Goal: Task Accomplishment & Management: Complete application form

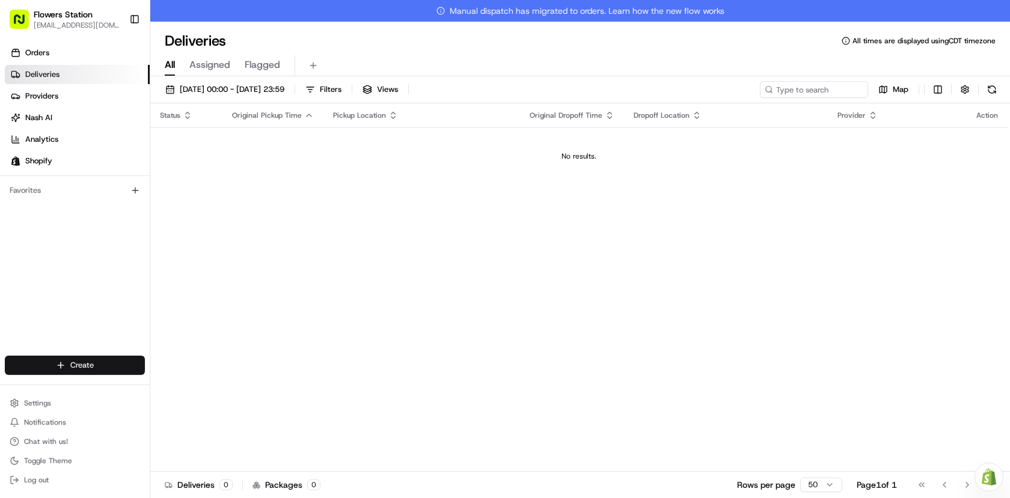
click at [85, 370] on html "Flowers Station [EMAIL_ADDRESS][DOMAIN_NAME] Toggle Sidebar Orders Deliveries P…" at bounding box center [505, 249] width 1010 height 498
click at [225, 385] on link "Delivery" at bounding box center [217, 388] width 134 height 22
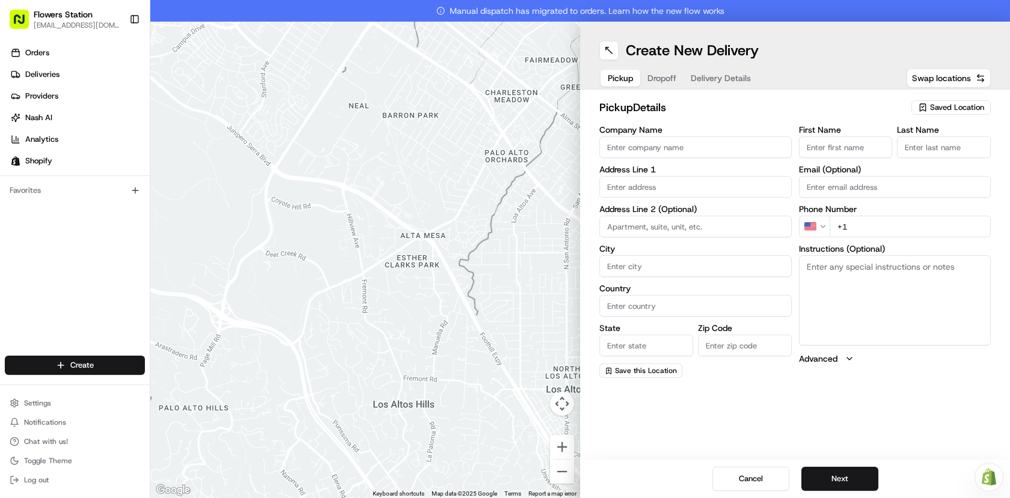
click at [958, 106] on span "Saved Location" at bounding box center [957, 107] width 54 height 11
click at [918, 153] on span "Flowers Station [STREET_ADDRESS]" at bounding box center [930, 152] width 148 height 11
type input "Flowers Station [STREET_ADDRESS]"
type input "[STREET_ADDRESS]"
type input "[GEOGRAPHIC_DATA]"
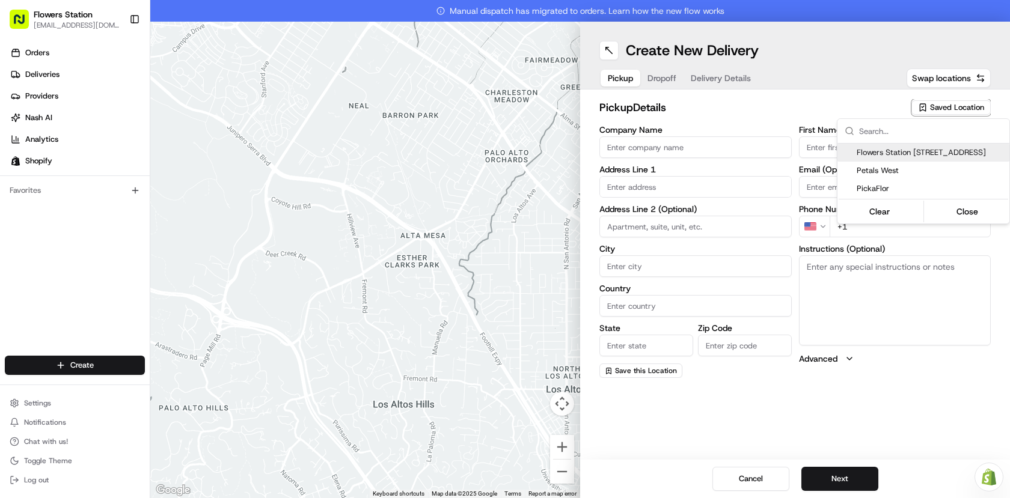
type input "CA"
type input "MB"
type input "R2W 3T5"
type input "[PHONE_NUMBER]"
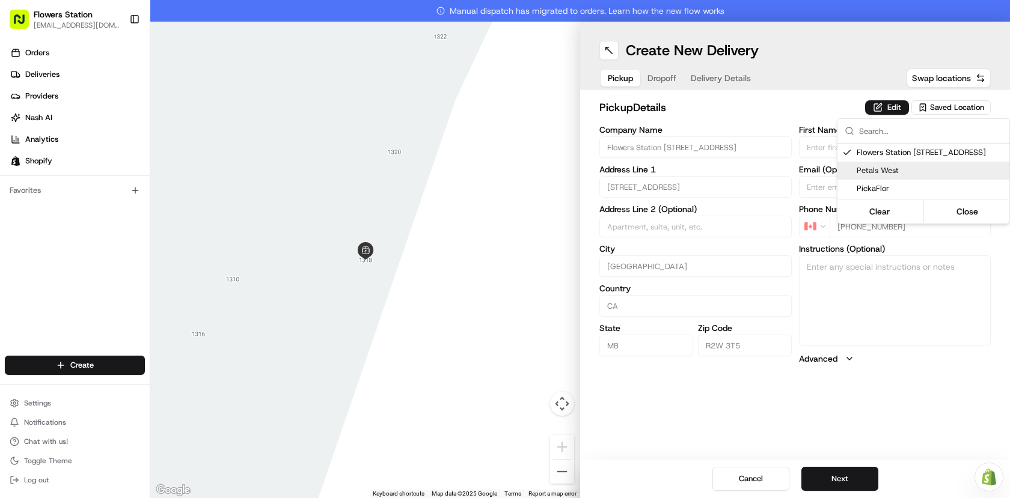
click at [832, 477] on html "Flowers Station [EMAIL_ADDRESS][DOMAIN_NAME] Toggle Sidebar Orders Deliveries P…" at bounding box center [505, 249] width 1010 height 498
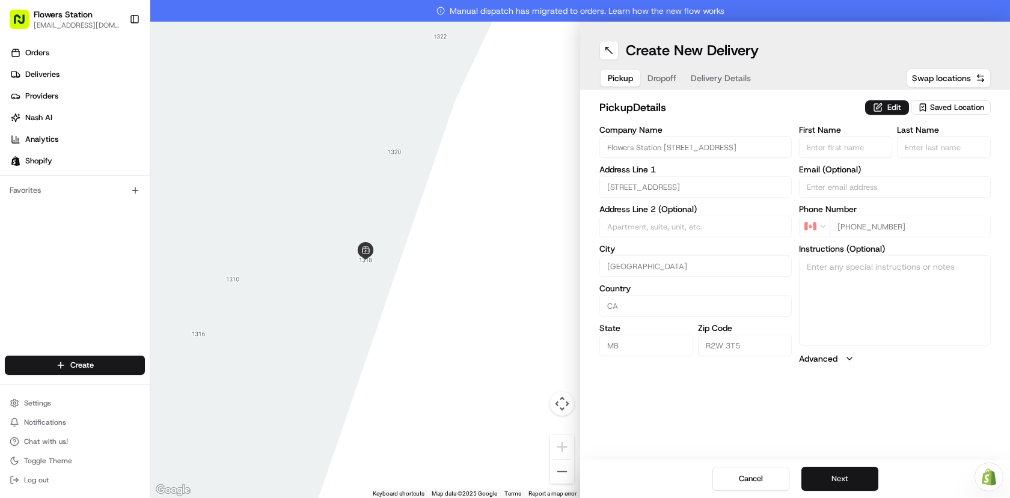
click at [833, 477] on button "Next" at bounding box center [839, 479] width 77 height 24
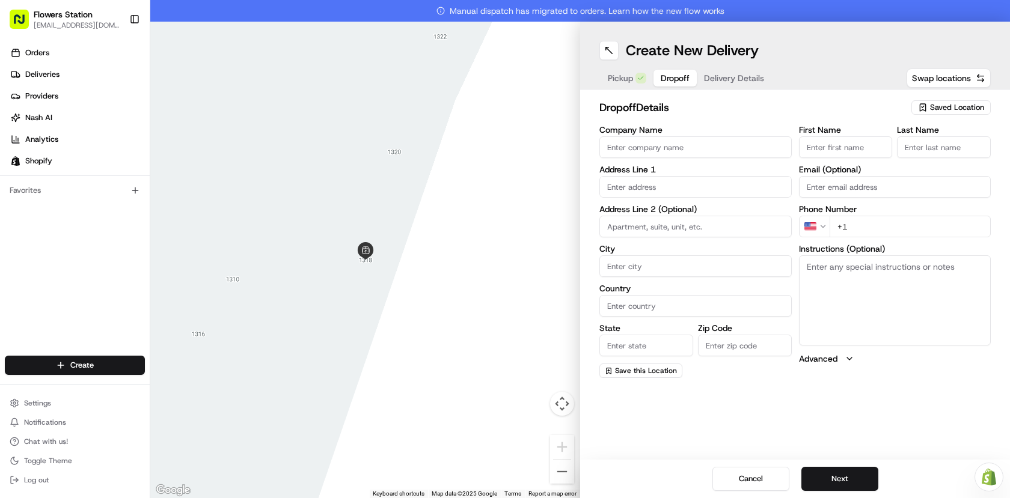
click at [686, 182] on input "text" at bounding box center [695, 187] width 192 height 22
paste input "[STREET_ADDRESS]"
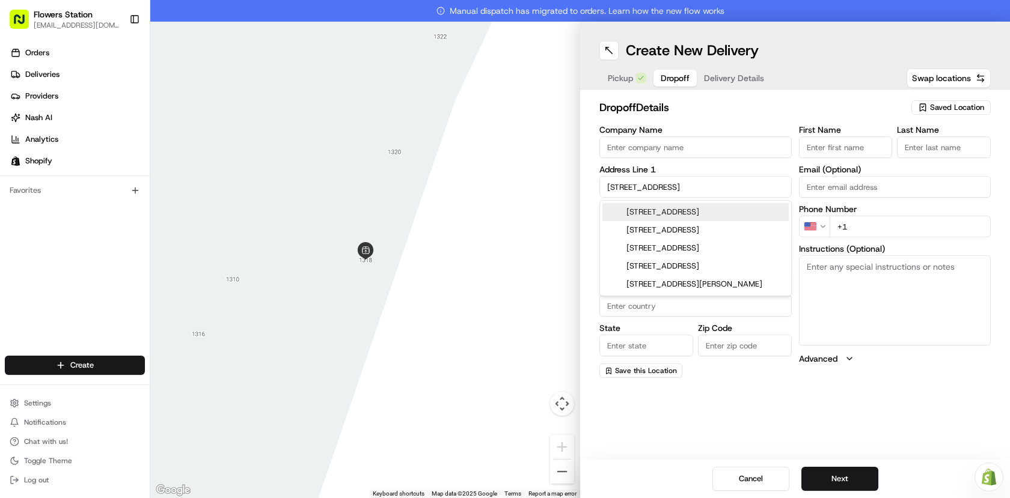
click at [694, 210] on div "[STREET_ADDRESS]" at bounding box center [695, 212] width 186 height 18
type input "[STREET_ADDRESS]"
type input "[GEOGRAPHIC_DATA]"
type input "MB"
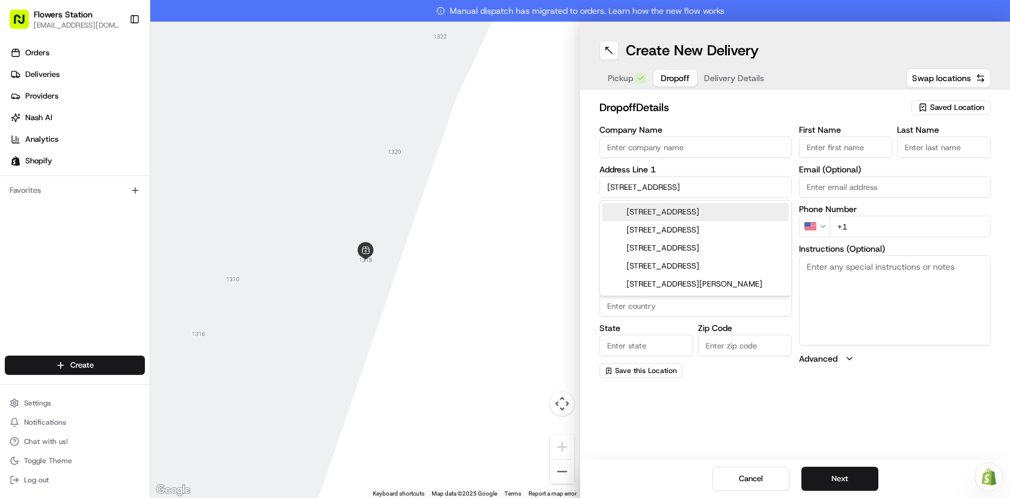
type input "R2R 1C7"
type input "[STREET_ADDRESS]"
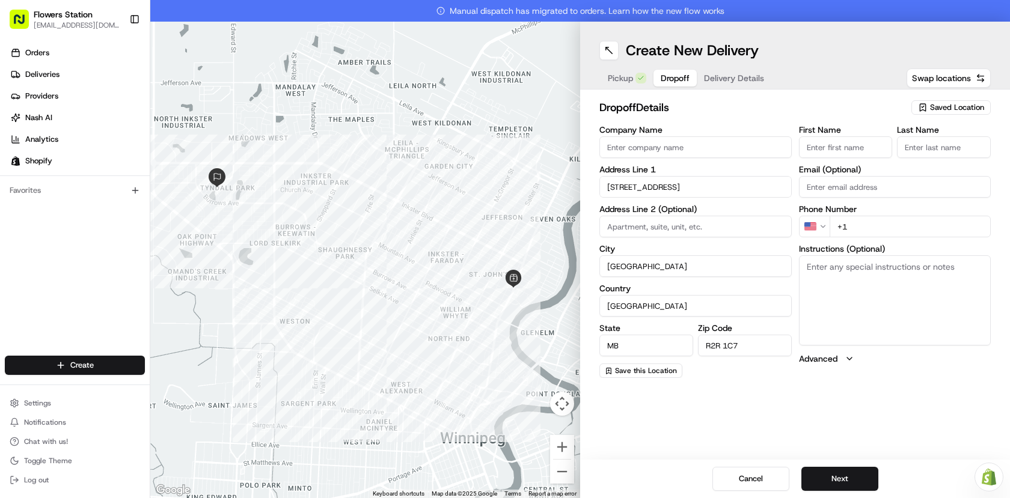
drag, startPoint x: 856, startPoint y: 223, endPoint x: 833, endPoint y: 225, distance: 23.5
click at [833, 225] on input "+1" at bounding box center [910, 227] width 162 height 22
paste input "[PHONE_NUMBER]"
type input "[PHONE_NUMBER]"
click at [851, 142] on input "First Name" at bounding box center [846, 147] width 94 height 22
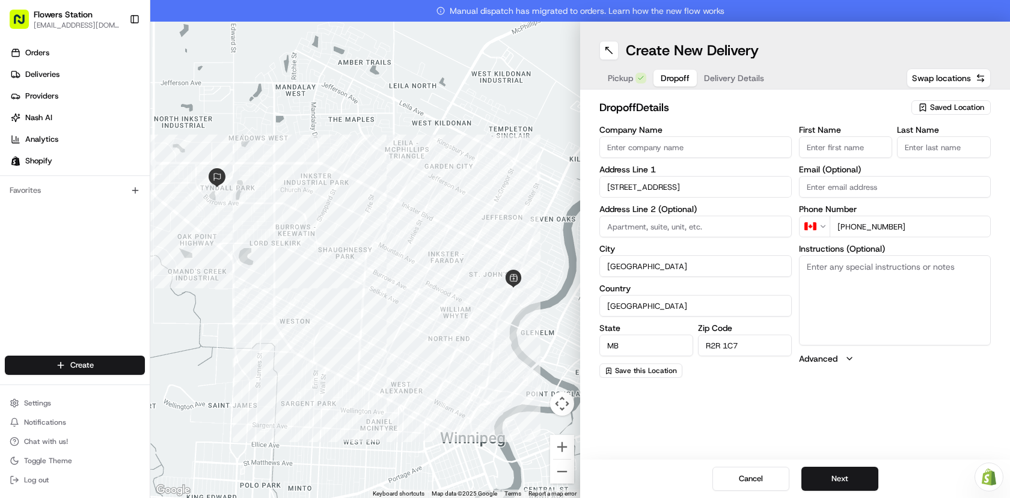
paste input "[PERSON_NAME]"
type input "[PERSON_NAME]"
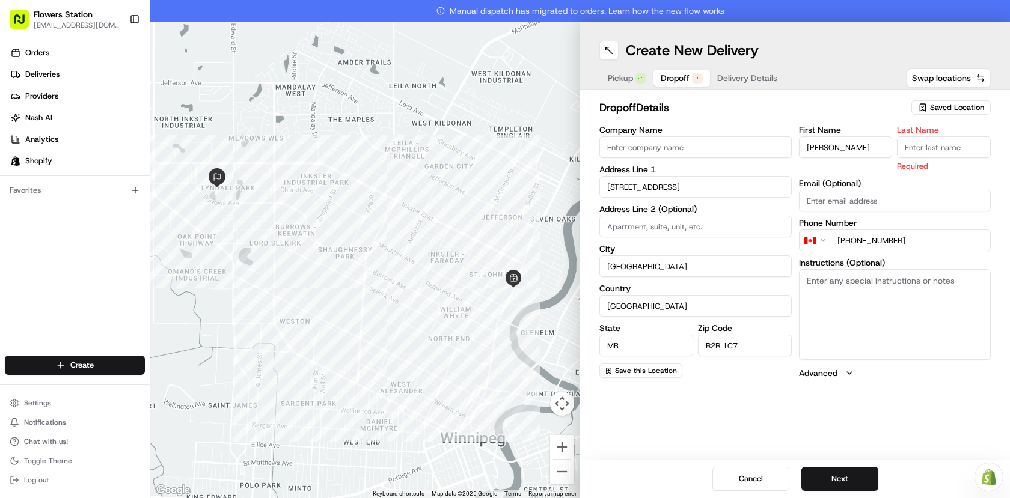
click at [926, 148] on input "Last Name" at bounding box center [944, 147] width 94 height 22
type input "."
click at [845, 473] on button "Next" at bounding box center [839, 479] width 77 height 24
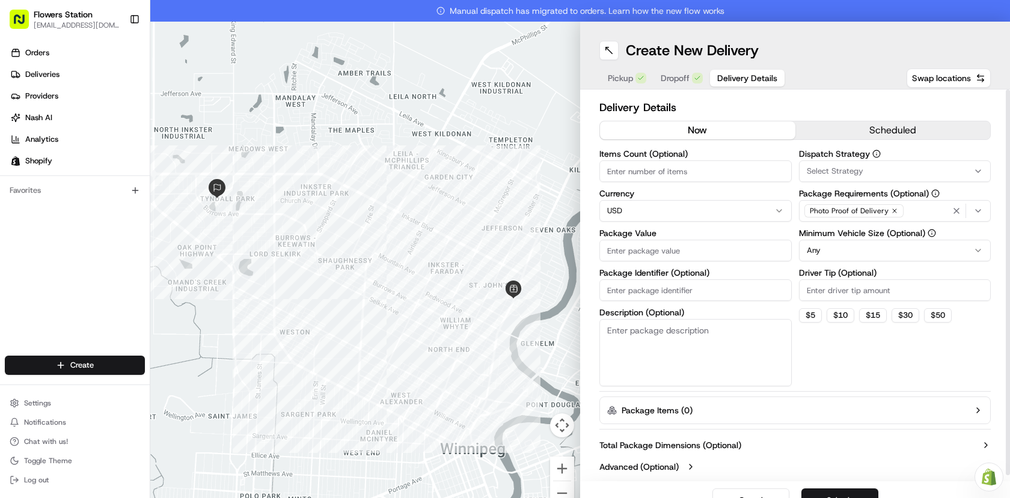
click at [676, 249] on input "Package Value" at bounding box center [695, 251] width 192 height 22
type input "800"
click at [903, 206] on div "Photo Proof of Delivery" at bounding box center [895, 211] width 186 height 18
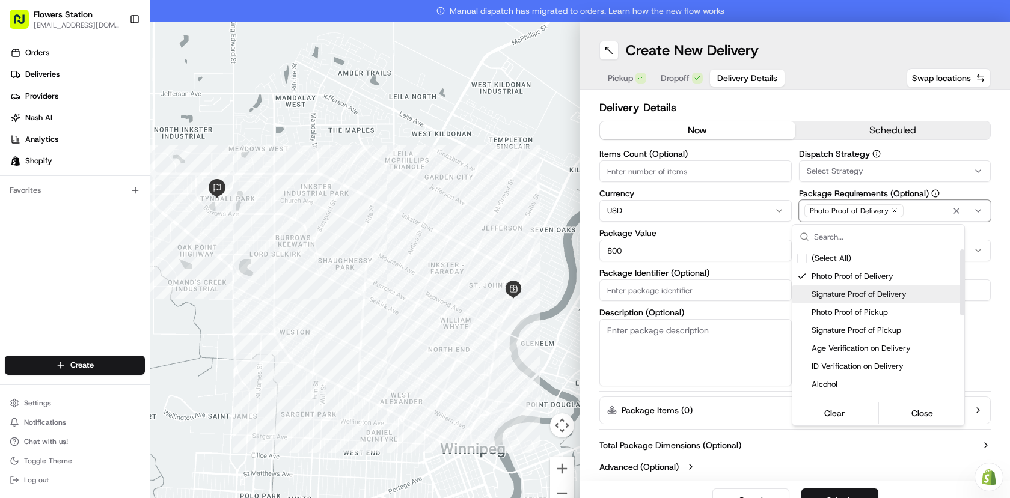
click at [829, 297] on span "Signature Proof of Delivery" at bounding box center [885, 294] width 148 height 11
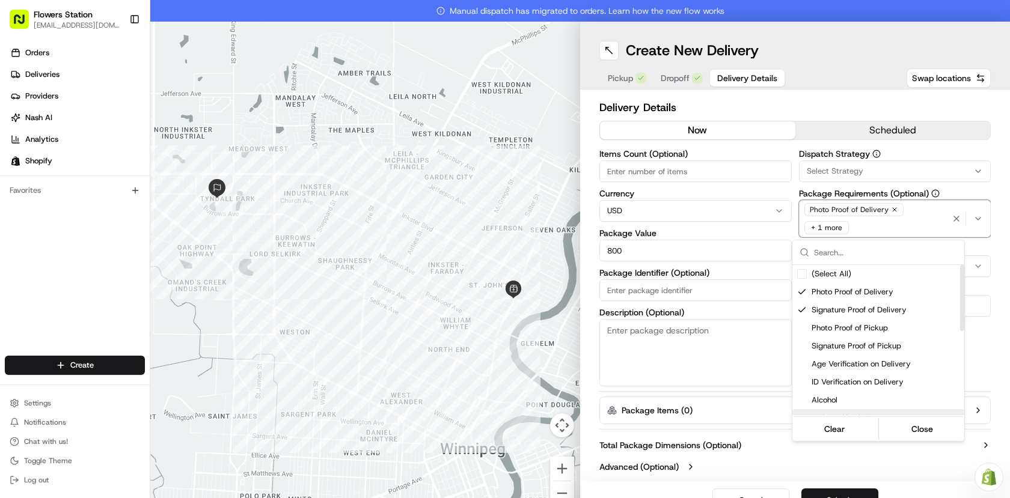
click at [853, 462] on html "Flowers Station [EMAIL_ADDRESS][DOMAIN_NAME] Toggle Sidebar Orders Deliveries P…" at bounding box center [505, 249] width 1010 height 498
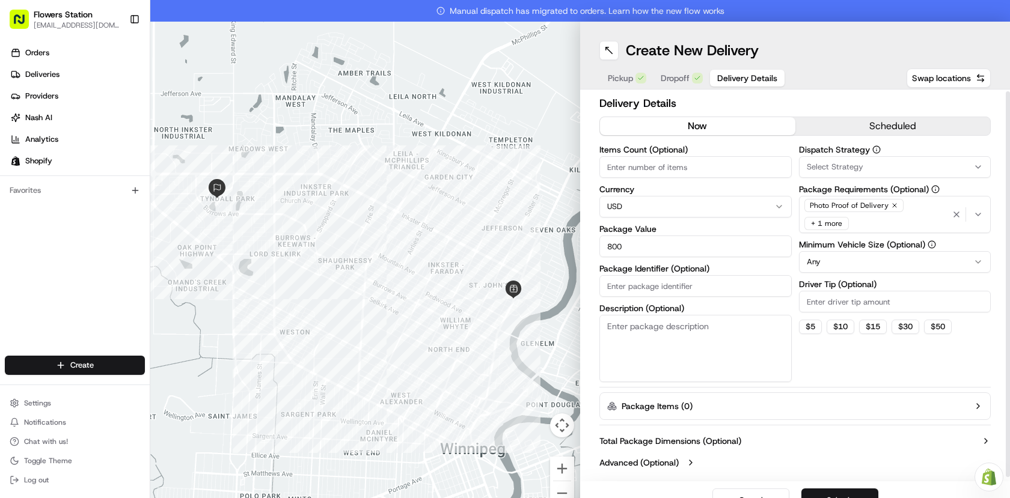
scroll to position [6, 0]
click at [843, 489] on button "Submit" at bounding box center [839, 501] width 77 height 24
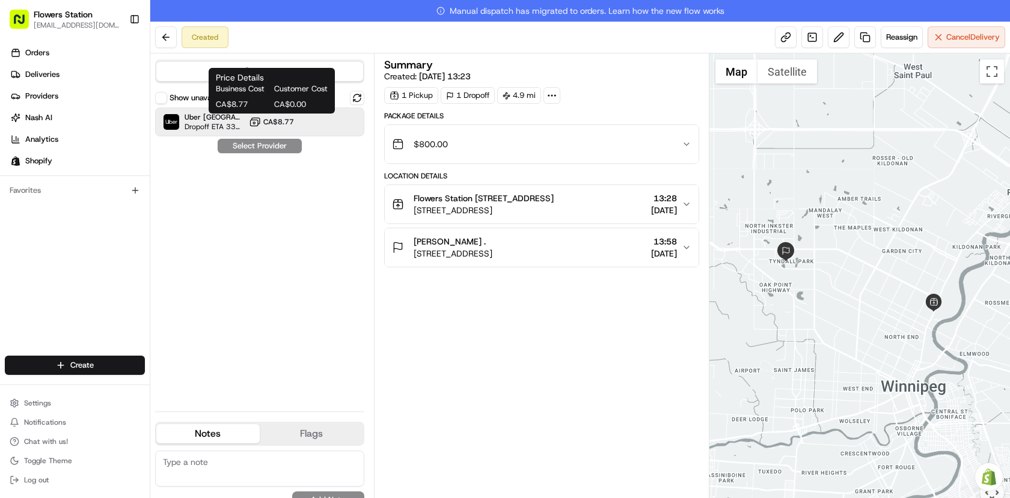
click at [290, 121] on span "CA$8.77" at bounding box center [278, 122] width 31 height 10
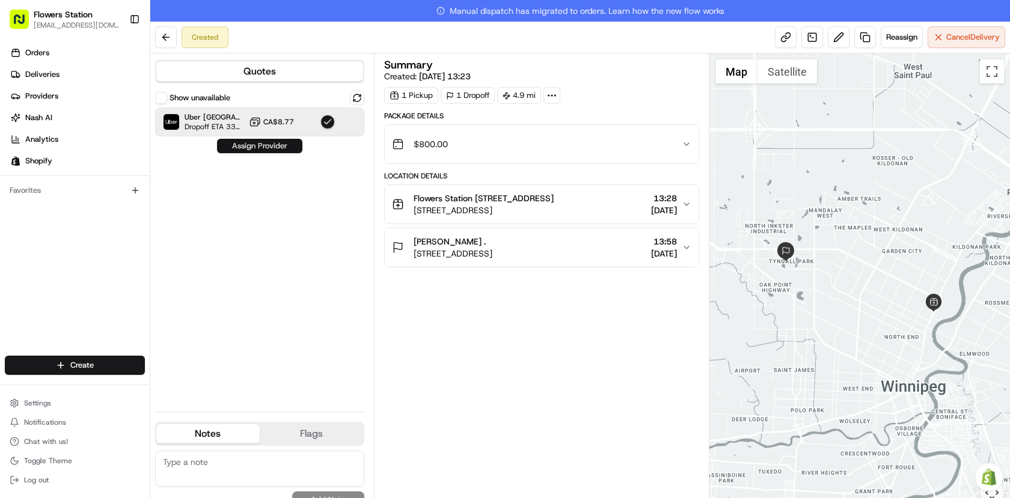
click at [269, 148] on button "Assign Provider" at bounding box center [259, 146] width 85 height 14
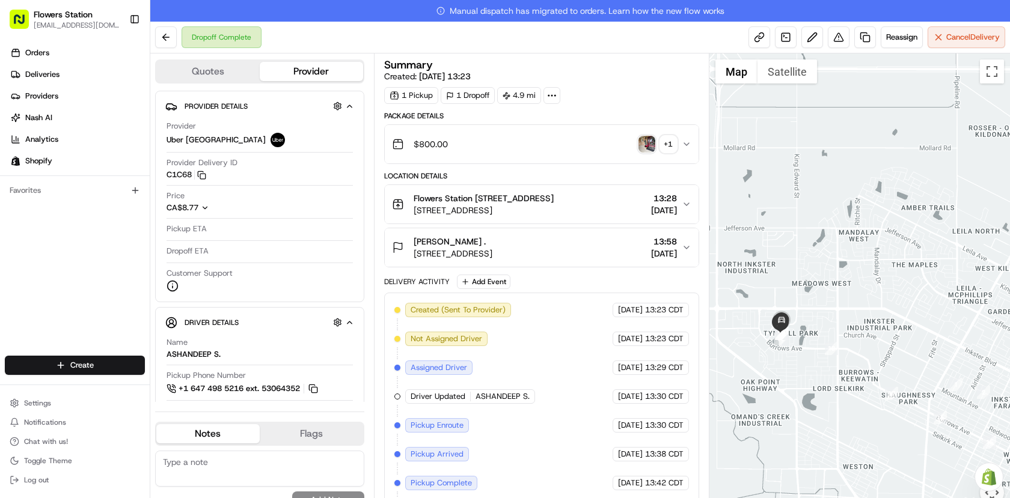
click at [647, 135] on div "$800.00 + 1" at bounding box center [537, 144] width 290 height 24
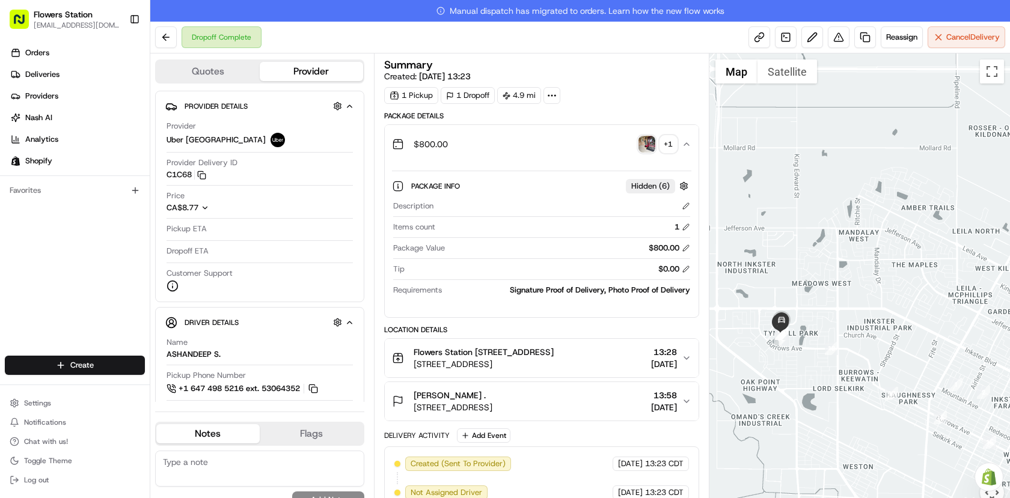
click at [648, 147] on img "button" at bounding box center [646, 144] width 17 height 17
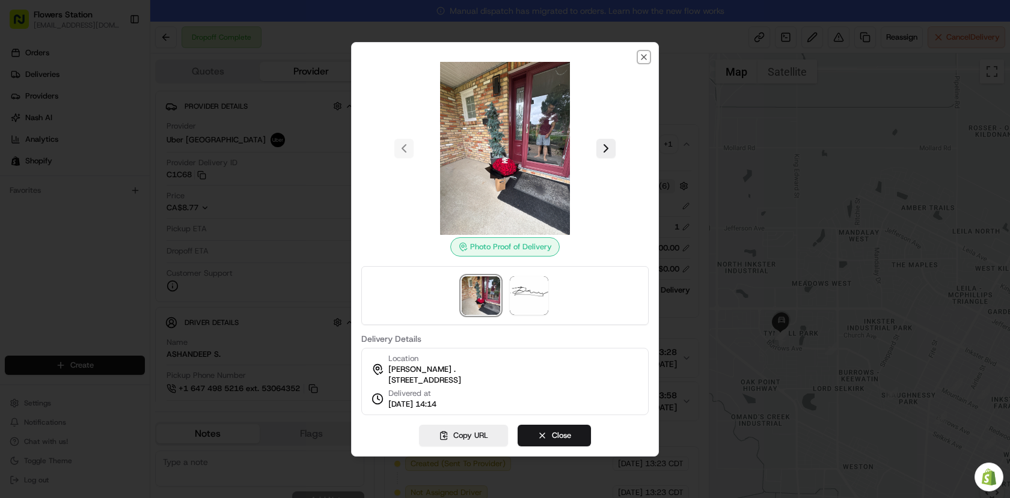
click at [647, 52] on icon "button" at bounding box center [644, 57] width 10 height 10
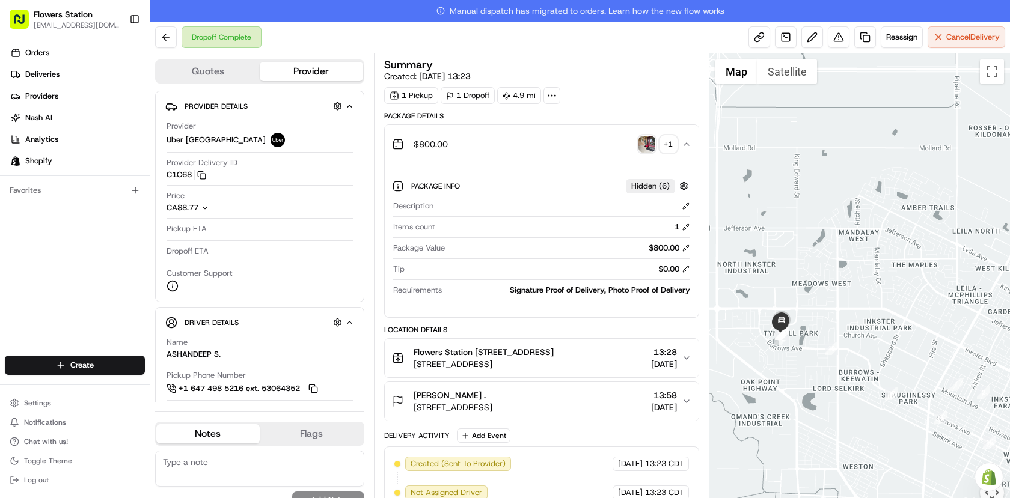
click at [50, 366] on html "Flowers Station [EMAIL_ADDRESS][DOMAIN_NAME] Toggle Sidebar Orders Deliveries P…" at bounding box center [505, 249] width 1010 height 498
click at [195, 386] on link "Delivery" at bounding box center [217, 388] width 134 height 22
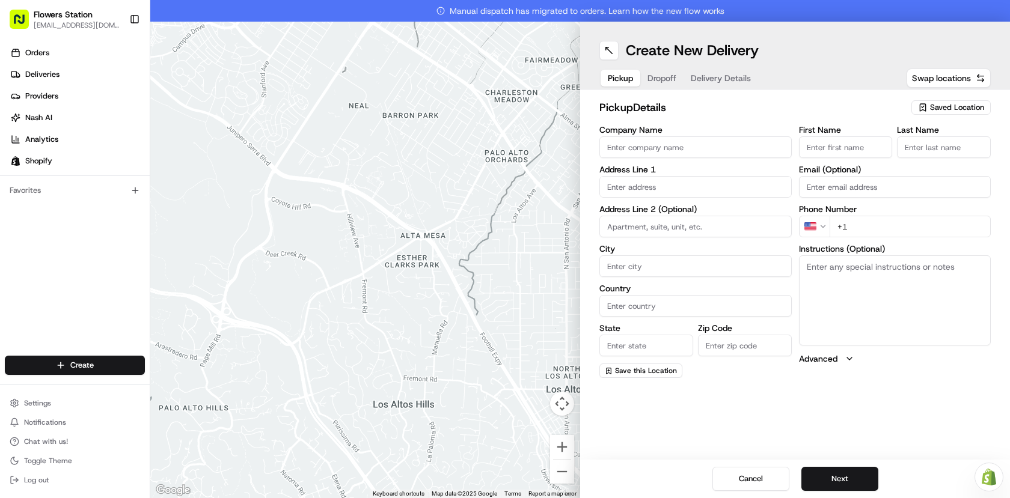
click at [951, 98] on div "pickup Details Saved Location Company Name Address Line 1 Address Line 2 (Optio…" at bounding box center [795, 239] width 430 height 298
click at [954, 106] on span "Saved Location" at bounding box center [957, 107] width 54 height 11
click at [897, 153] on span "Flowers Station [STREET_ADDRESS]" at bounding box center [930, 152] width 148 height 11
type input "Flowers Station [STREET_ADDRESS]"
type input "[STREET_ADDRESS]"
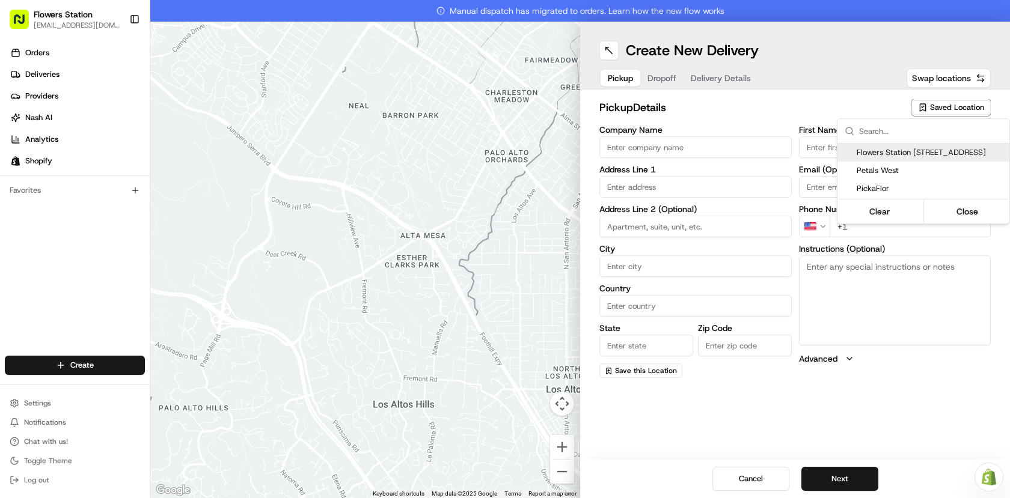
type input "[GEOGRAPHIC_DATA]"
type input "CA"
type input "MB"
type input "R2W 3T5"
type input "[PHONE_NUMBER]"
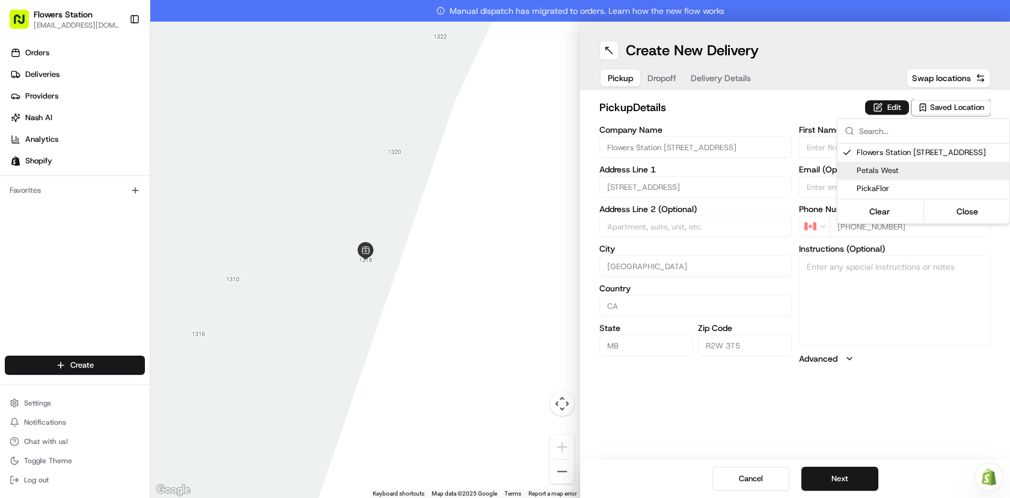
click at [825, 481] on html "Flowers Station [EMAIL_ADDRESS][DOMAIN_NAME] Toggle Sidebar Orders Deliveries P…" at bounding box center [505, 249] width 1010 height 498
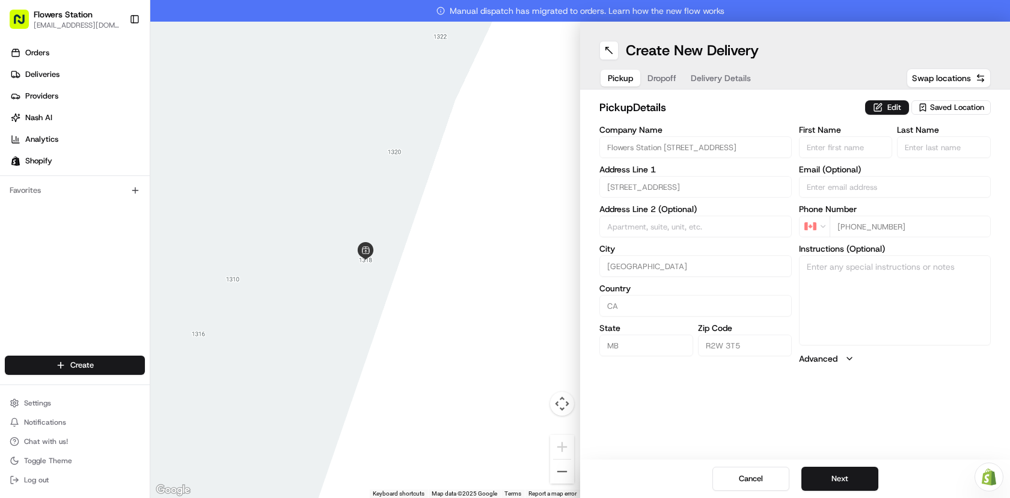
click at [825, 481] on button "Next" at bounding box center [839, 479] width 77 height 24
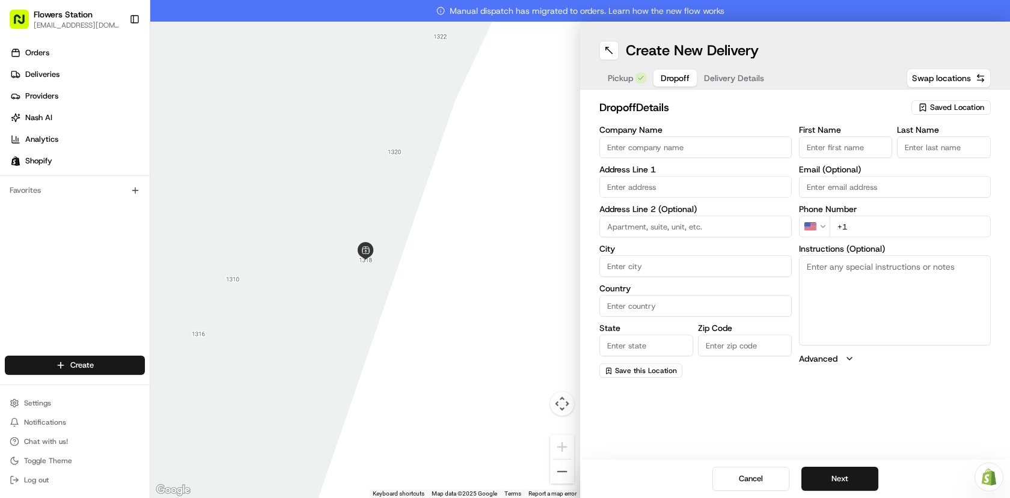
click at [837, 141] on input "First Name" at bounding box center [846, 147] width 94 height 22
paste input "[PERSON_NAME]"
type input "[PERSON_NAME]"
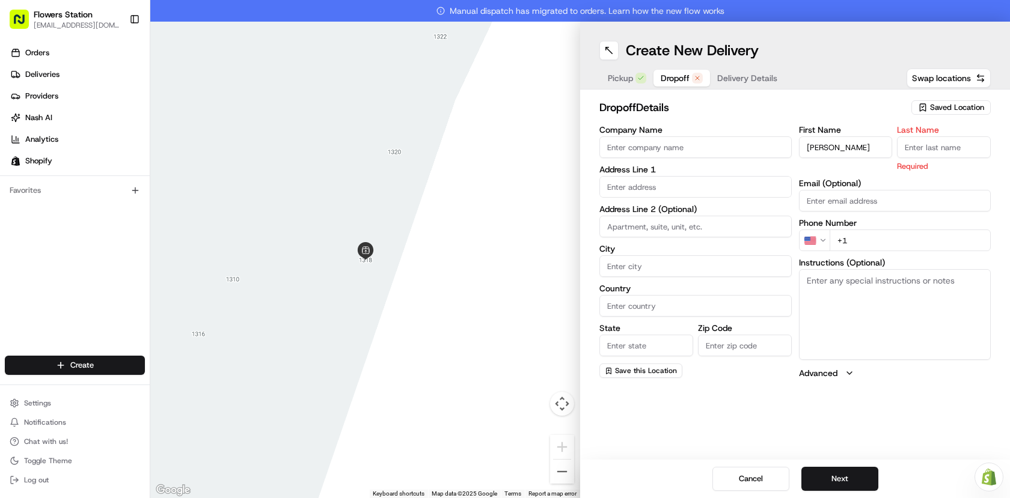
click at [913, 151] on input "Last Name" at bounding box center [944, 147] width 94 height 22
type input "."
click at [650, 193] on input "text" at bounding box center [695, 187] width 192 height 22
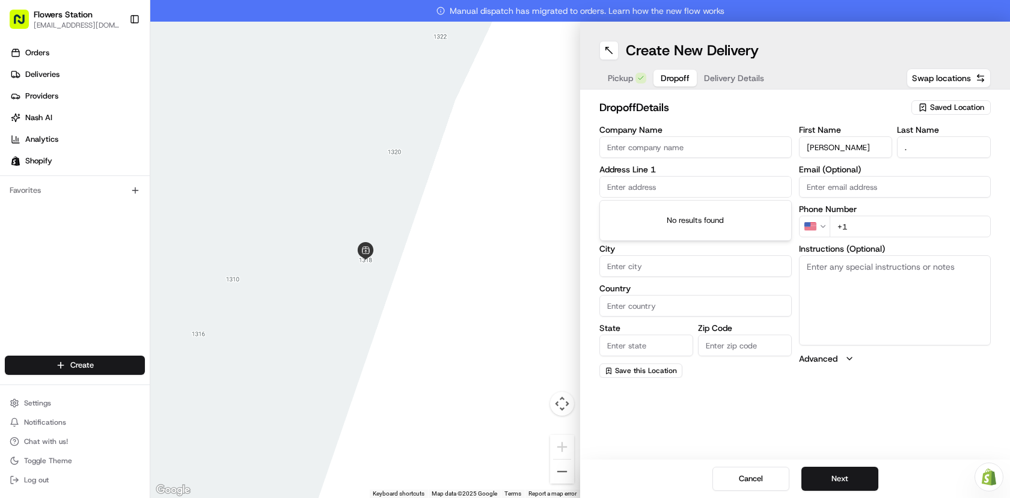
paste input "[STREET_ADDRESS]"
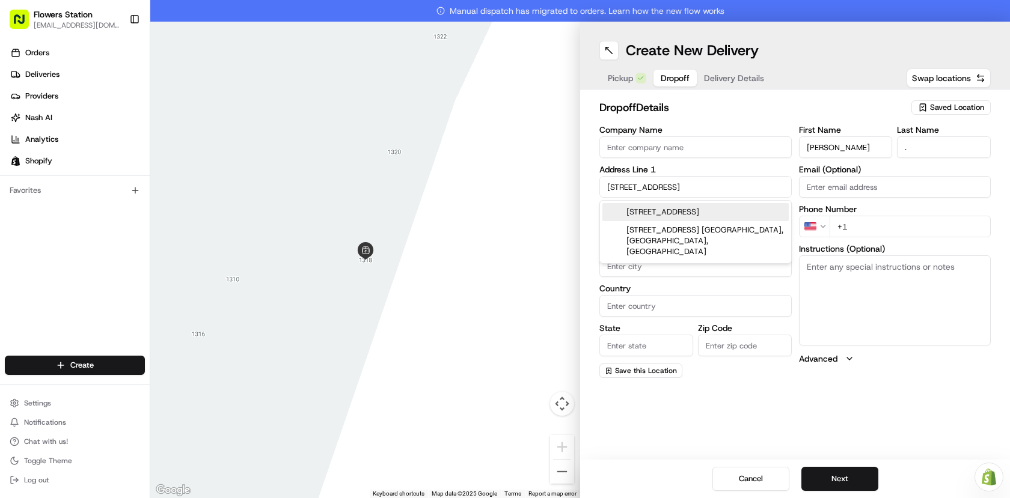
click at [736, 221] on div "[STREET_ADDRESS]" at bounding box center [695, 212] width 186 height 18
type input "[STREET_ADDRESS]"
type input "[GEOGRAPHIC_DATA]"
type input "MB"
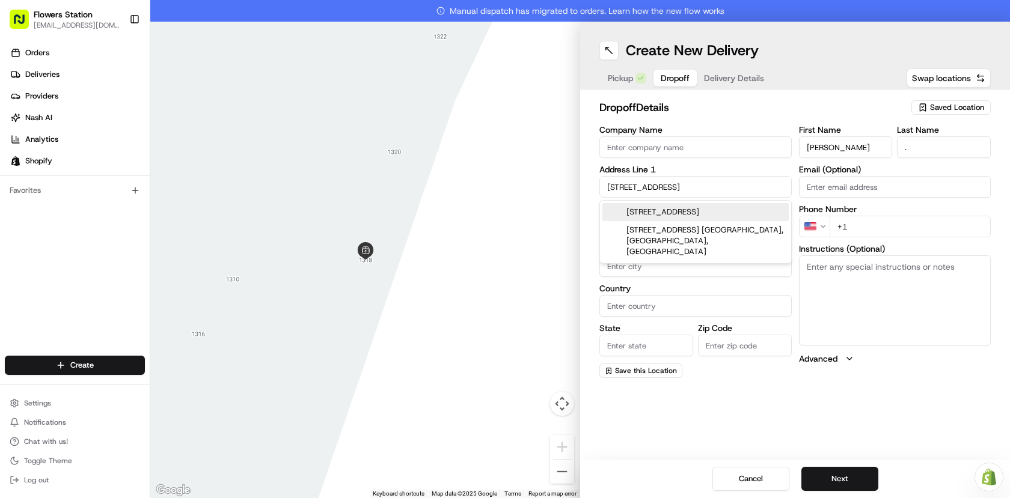
type input "R3T 4R6"
type input "[STREET_ADDRESS]"
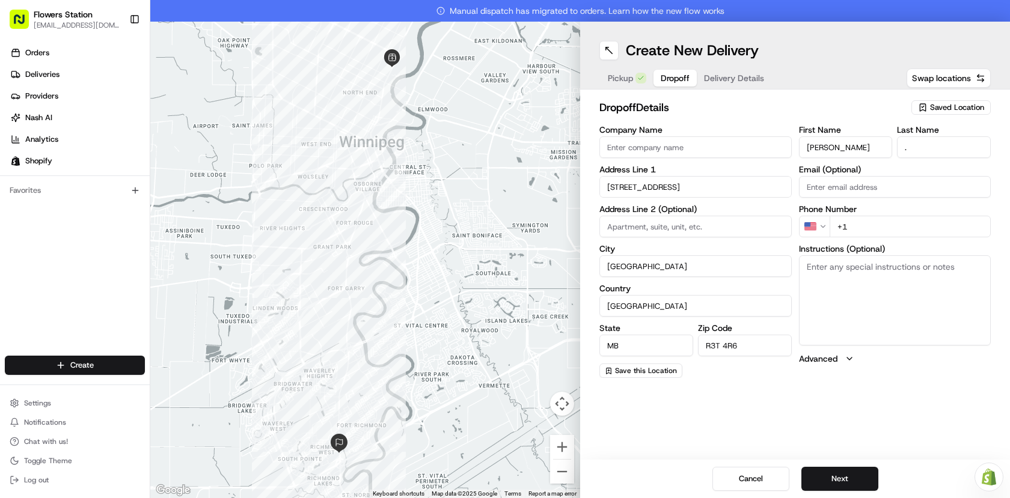
paste input "512"
type input "512"
click at [840, 226] on input "+1" at bounding box center [910, 227] width 162 height 22
drag, startPoint x: 850, startPoint y: 226, endPoint x: 837, endPoint y: 224, distance: 12.7
click at [837, 224] on input "+1" at bounding box center [910, 227] width 162 height 22
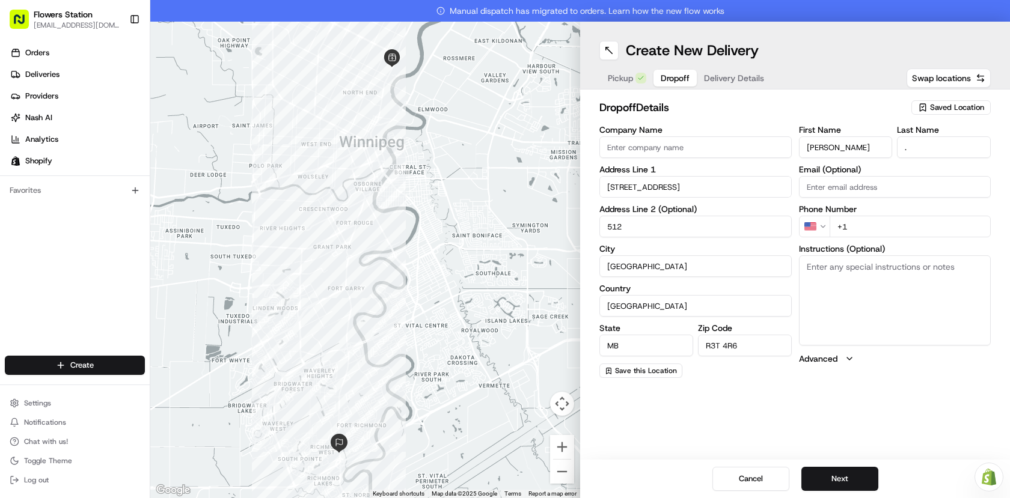
paste input "[PHONE_NUMBER]"
type input "[PHONE_NUMBER]"
click at [861, 475] on button "Next" at bounding box center [839, 479] width 77 height 24
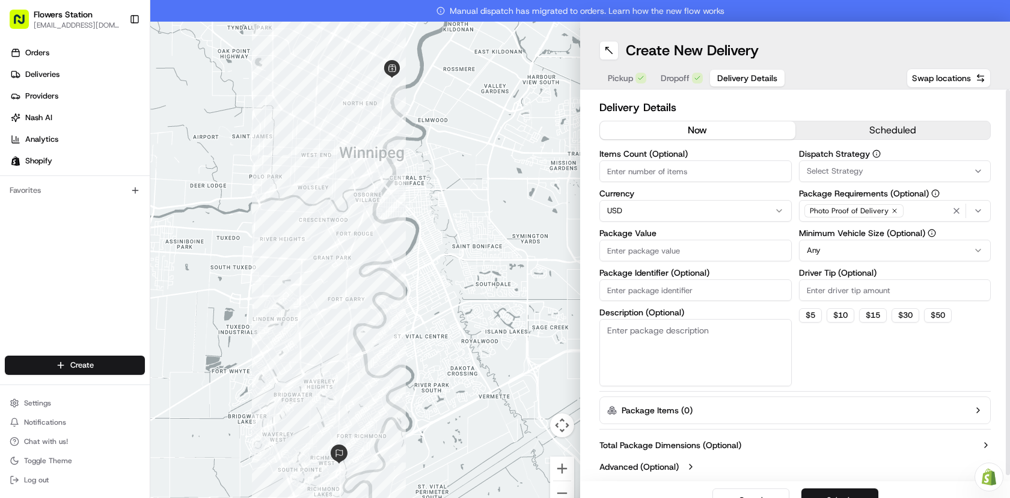
click at [687, 180] on input "Items Count (Optional)" at bounding box center [695, 171] width 192 height 22
type input "2"
click at [897, 215] on div "Photo Proof of Delivery" at bounding box center [895, 211] width 186 height 18
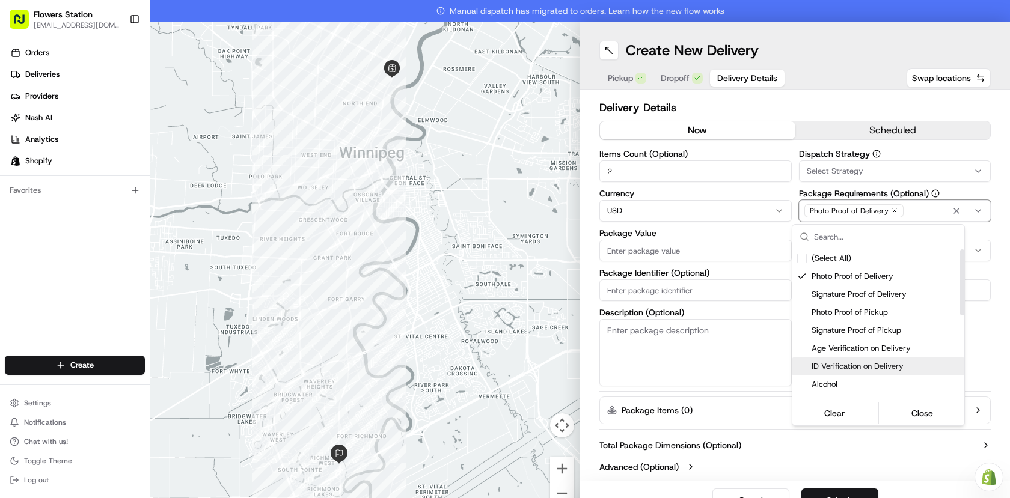
click at [790, 454] on html "Flowers Station [EMAIL_ADDRESS][DOMAIN_NAME] Toggle Sidebar Orders Deliveries P…" at bounding box center [505, 249] width 1010 height 498
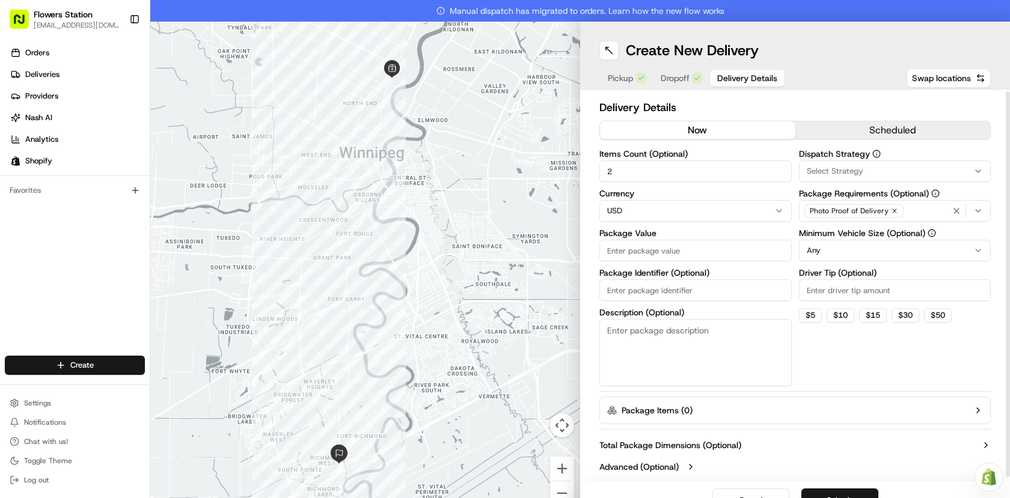
scroll to position [6, 0]
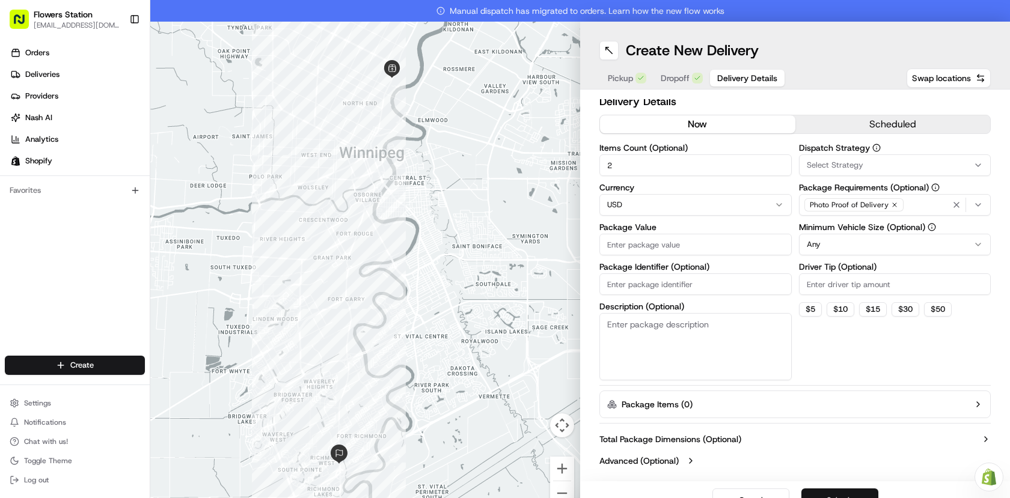
click at [848, 492] on button "Submit" at bounding box center [839, 501] width 77 height 24
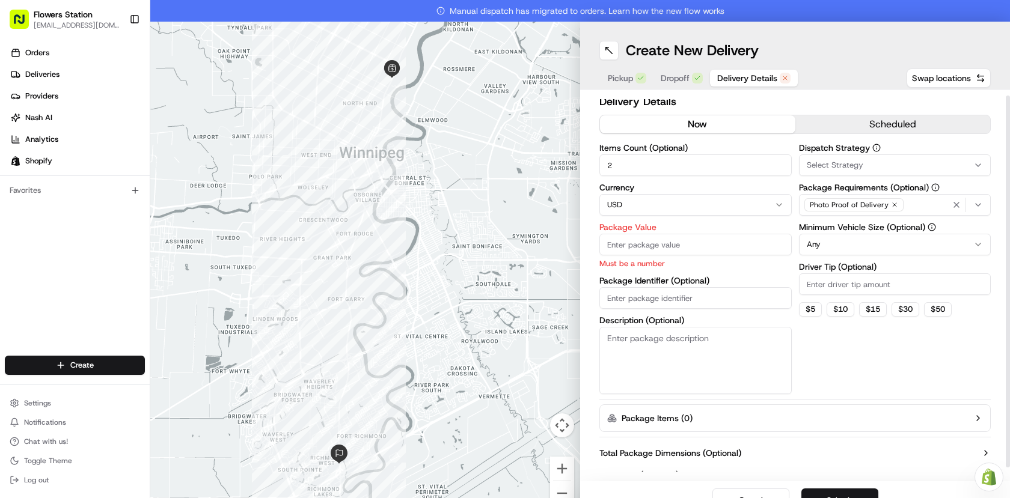
click at [678, 249] on input "Package Value" at bounding box center [695, 245] width 192 height 22
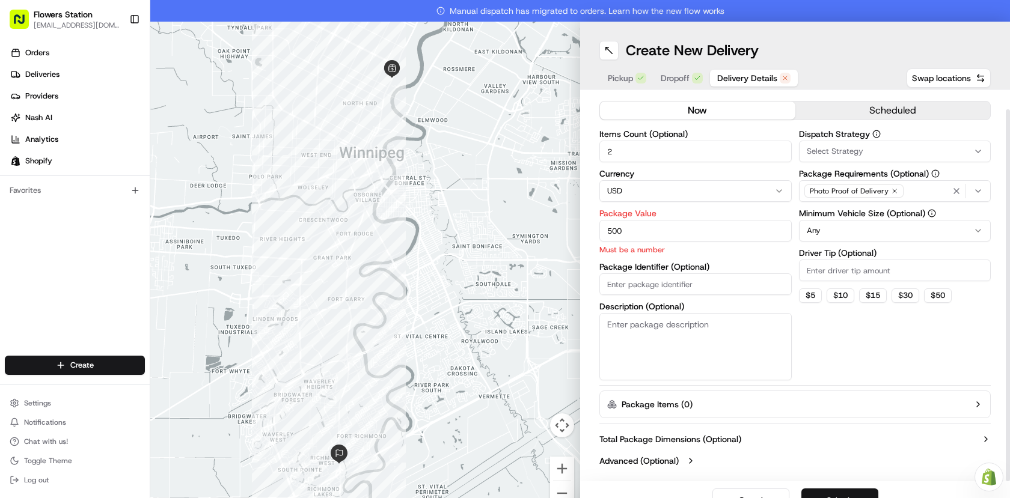
type input "500"
click at [853, 493] on button "Submit" at bounding box center [839, 501] width 77 height 24
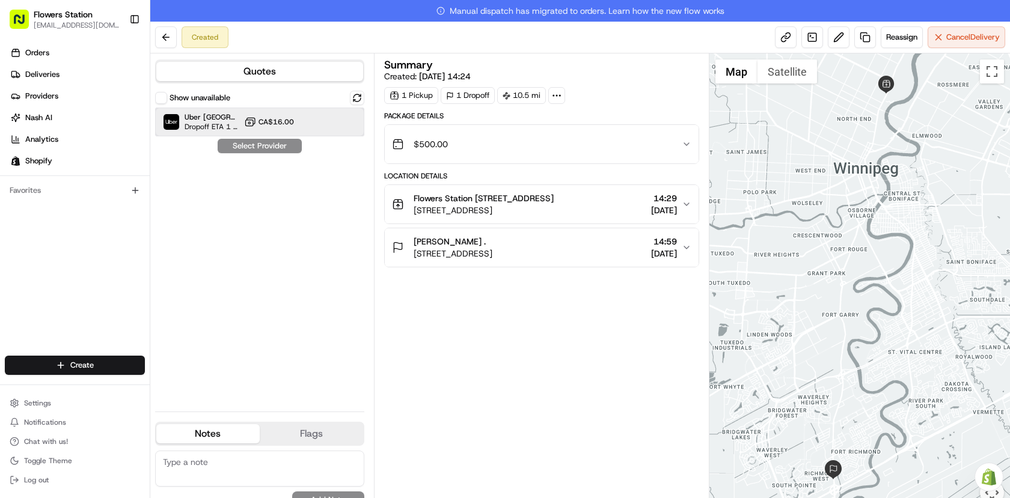
click at [312, 134] on div "Uber Canada Dropoff ETA 1 hour CA$16.00" at bounding box center [259, 122] width 209 height 29
click at [283, 147] on button "Assign Provider" at bounding box center [259, 146] width 85 height 14
